Goal: Communication & Community: Connect with others

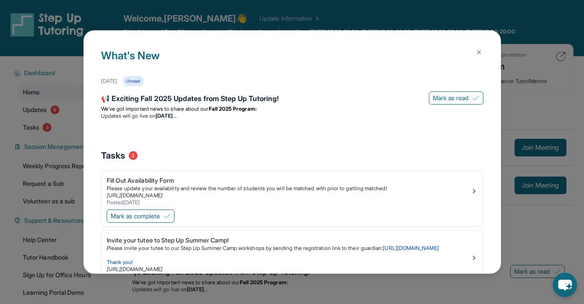
click at [482, 47] on button at bounding box center [479, 52] width 18 height 18
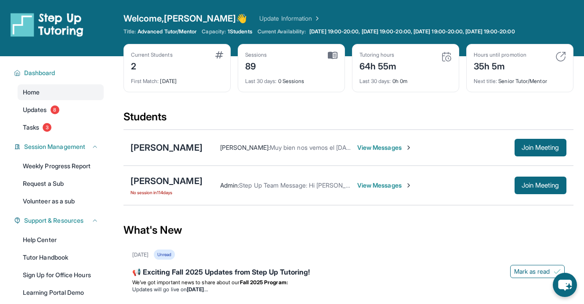
click at [387, 148] on span "View Messages" at bounding box center [384, 147] width 55 height 9
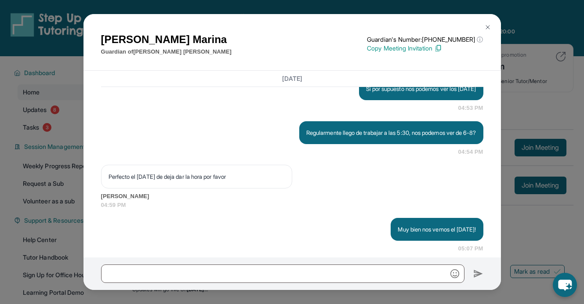
scroll to position [937, 0]
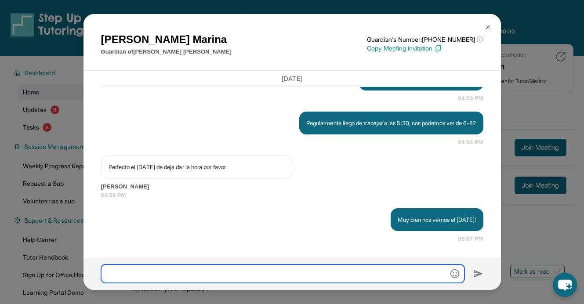
click at [293, 282] on input "text" at bounding box center [282, 273] width 363 height 18
type input "*"
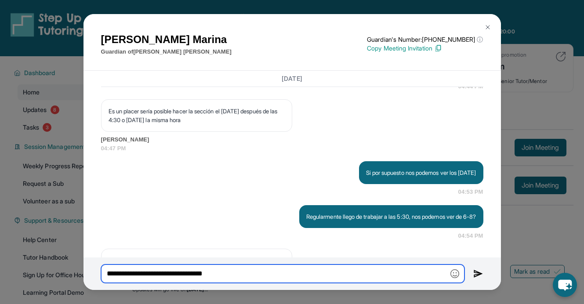
scroll to position [818, 0]
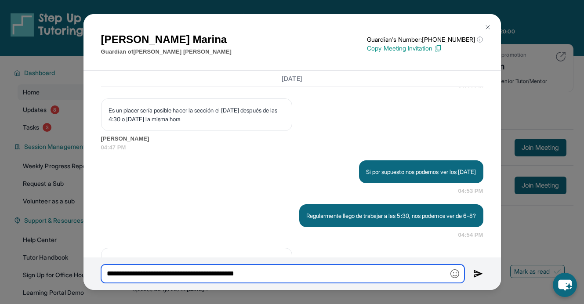
type input "**********"
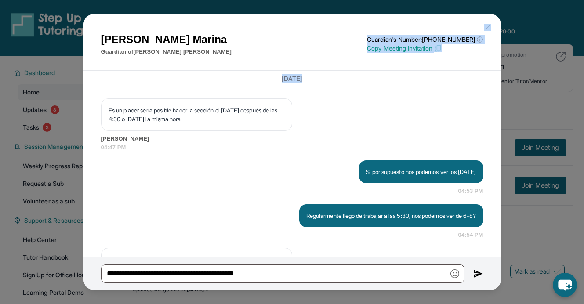
drag, startPoint x: 436, startPoint y: 24, endPoint x: 325, endPoint y: 76, distance: 122.8
click at [325, 76] on div "[PERSON_NAME] Guardian of [PERSON_NAME] Guardian's Number: [PHONE_NUMBER] ⓘ Thi…" at bounding box center [291, 135] width 417 height 243
click at [408, 44] on p "Copy Meeting Invitation" at bounding box center [425, 48] width 116 height 9
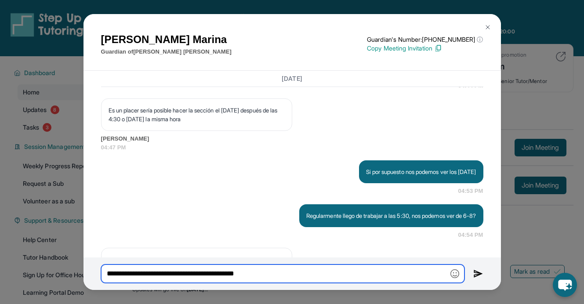
click at [268, 273] on input "**********" at bounding box center [282, 273] width 363 height 18
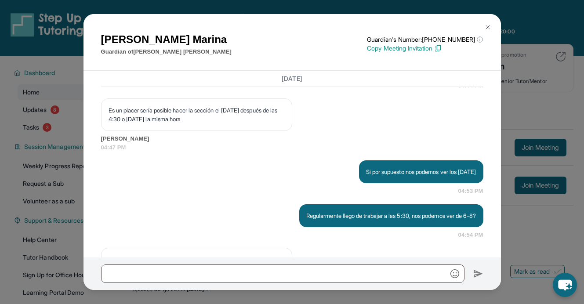
click at [489, 27] on img at bounding box center [487, 27] width 7 height 7
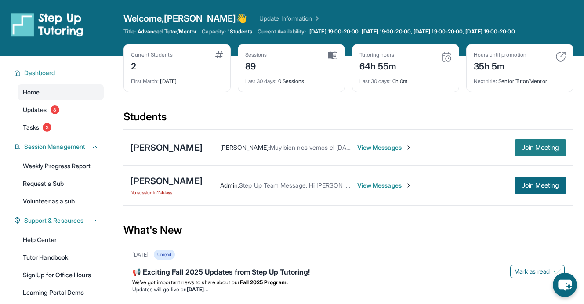
click at [524, 145] on span "Join Meeting" at bounding box center [541, 147] width 38 height 5
click at [368, 146] on span "View Messages" at bounding box center [384, 147] width 55 height 9
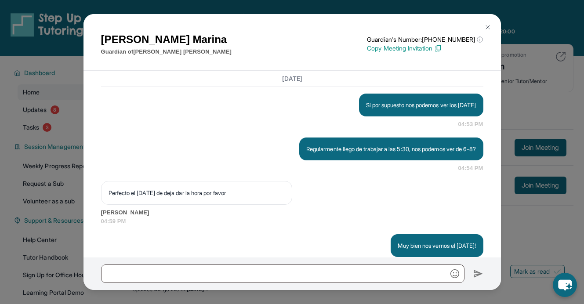
scroll to position [937, 0]
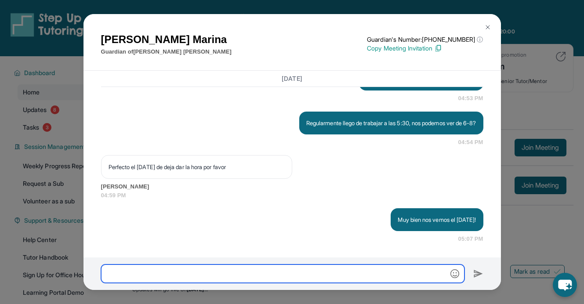
click at [251, 274] on input "text" at bounding box center [282, 273] width 363 height 18
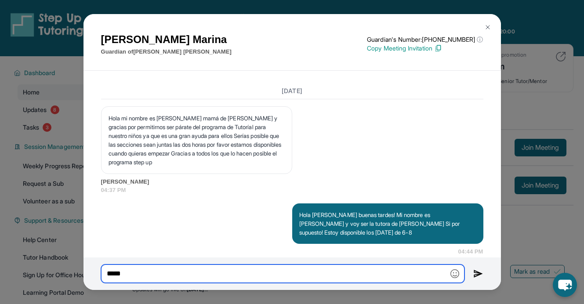
scroll to position [652, 0]
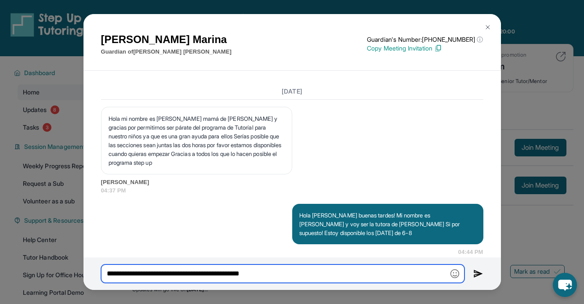
paste input "**********"
type input "**********"
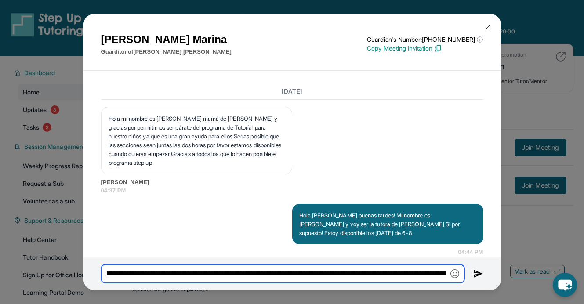
scroll to position [0, 0]
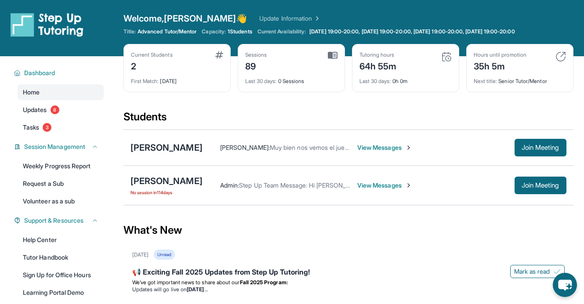
click at [386, 149] on span "View Messages" at bounding box center [384, 147] width 55 height 9
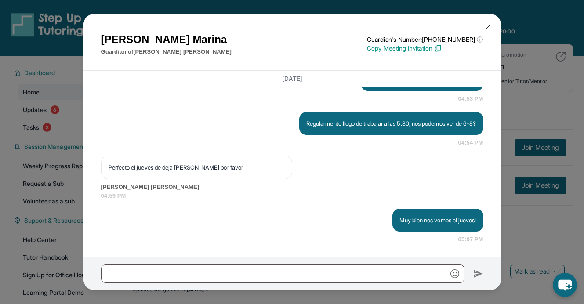
scroll to position [937, 0]
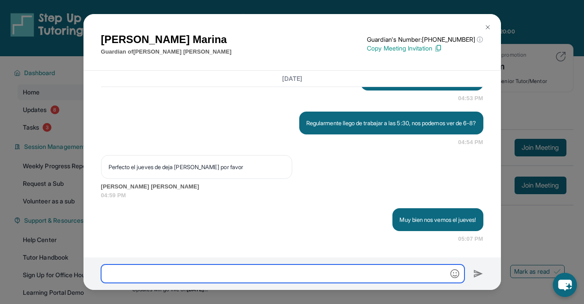
click at [301, 272] on input "text" at bounding box center [282, 273] width 363 height 18
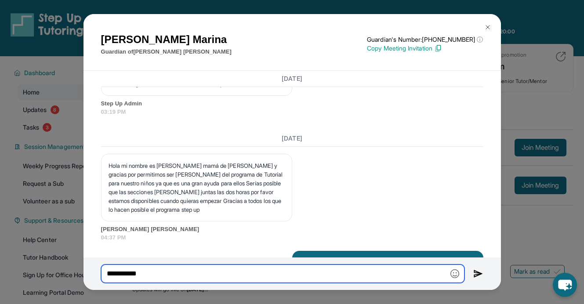
scroll to position [598, 0]
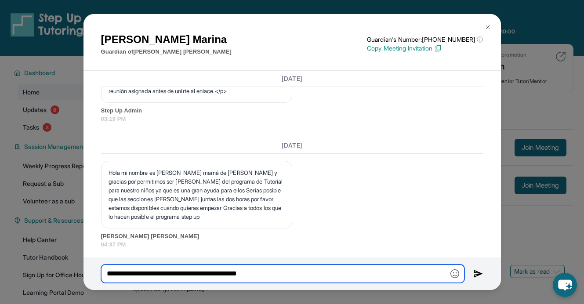
paste input "**********"
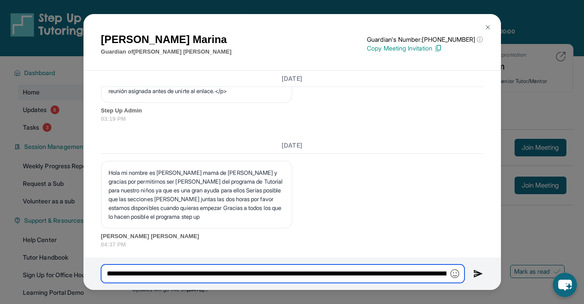
scroll to position [0, 9145]
type input "**********"
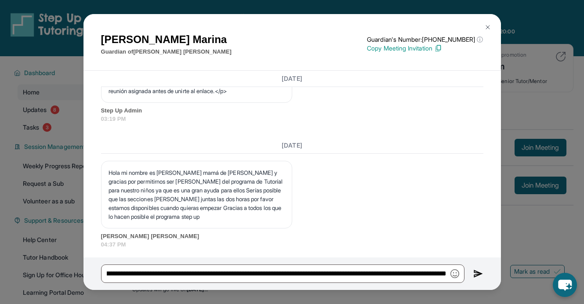
scroll to position [0, 0]
click at [481, 272] on img at bounding box center [478, 273] width 10 height 11
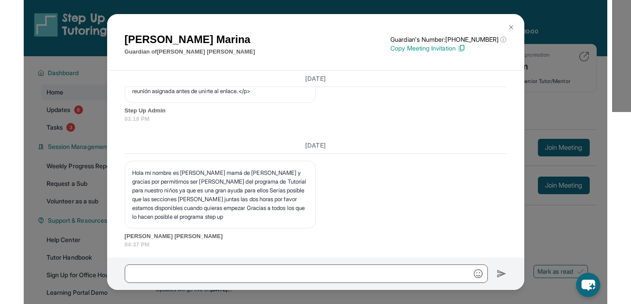
scroll to position [1123, 0]
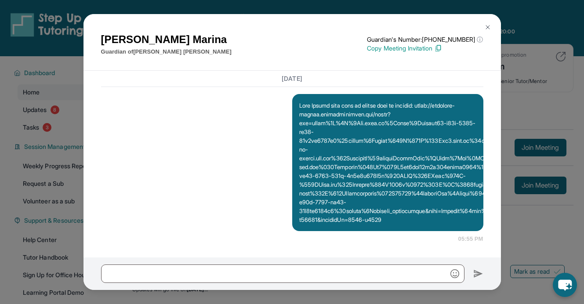
click at [485, 25] on img at bounding box center [487, 27] width 7 height 7
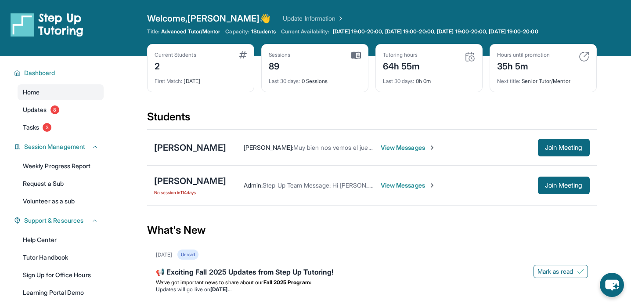
click at [381, 147] on span "View Messages" at bounding box center [408, 147] width 55 height 9
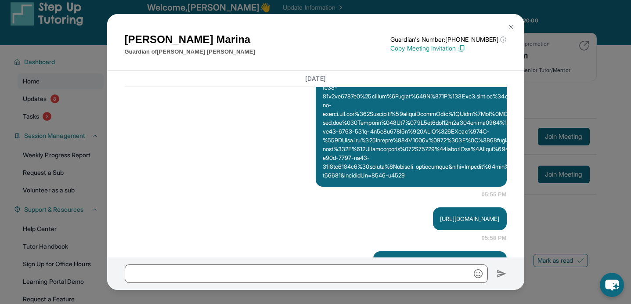
scroll to position [1211, 0]
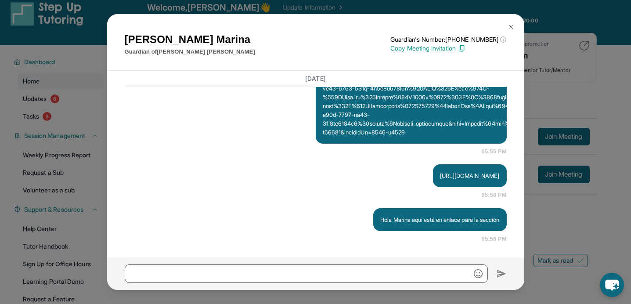
click at [514, 26] on img at bounding box center [511, 27] width 7 height 7
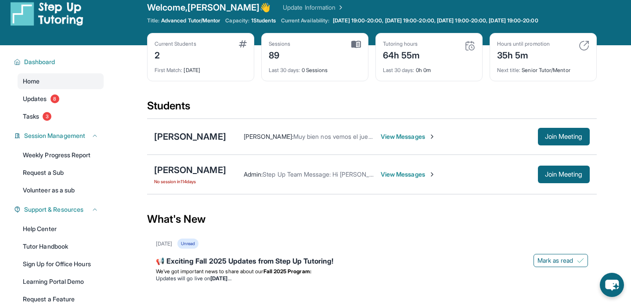
click at [583, 43] on img at bounding box center [584, 45] width 11 height 11
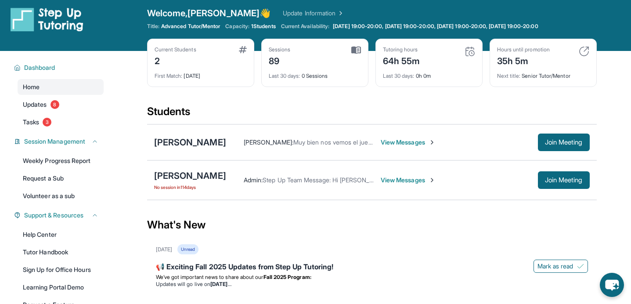
scroll to position [4, 0]
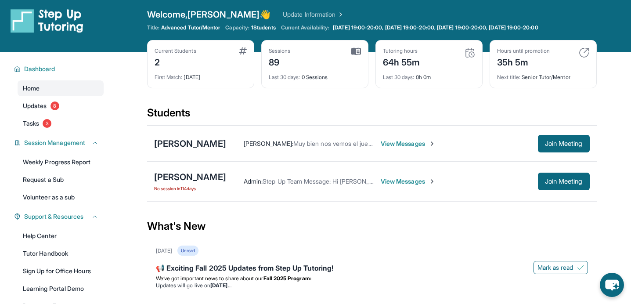
click at [583, 53] on div "Hours until promotion 35h 5m Next title : Senior Tutor/Mentor" at bounding box center [543, 64] width 107 height 48
click at [583, 51] on img at bounding box center [584, 52] width 11 height 11
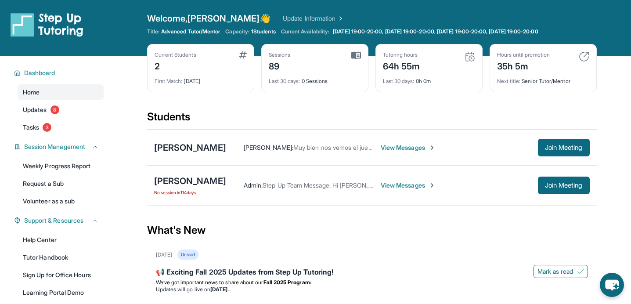
scroll to position [0, 0]
click at [423, 58] on div "Tutoring hours 64h 55m" at bounding box center [429, 61] width 92 height 21
click at [192, 51] on div "Current Students" at bounding box center [176, 54] width 42 height 7
click at [284, 17] on link "Update Information" at bounding box center [314, 18] width 62 height 9
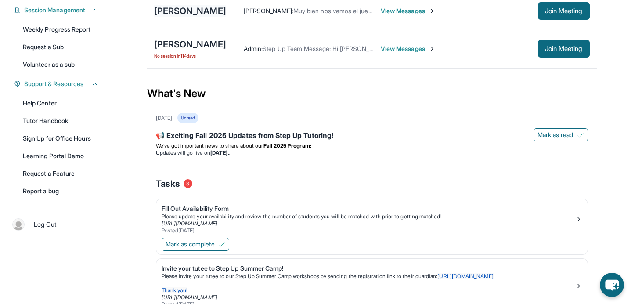
scroll to position [20, 0]
